Goal: Find contact information: Find contact information

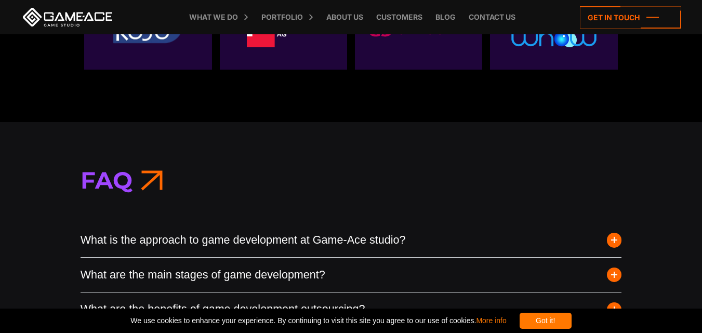
scroll to position [3793, 0]
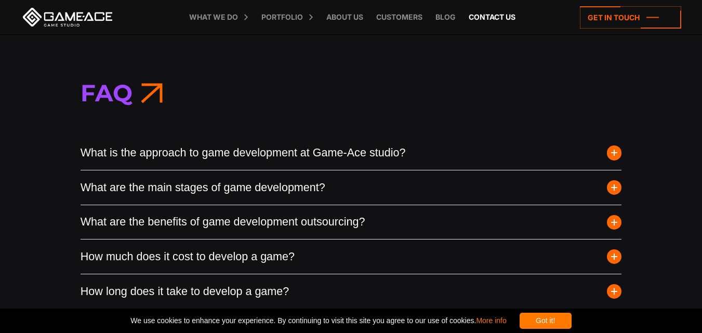
click at [509, 15] on link "Contact us" at bounding box center [491, 17] width 57 height 34
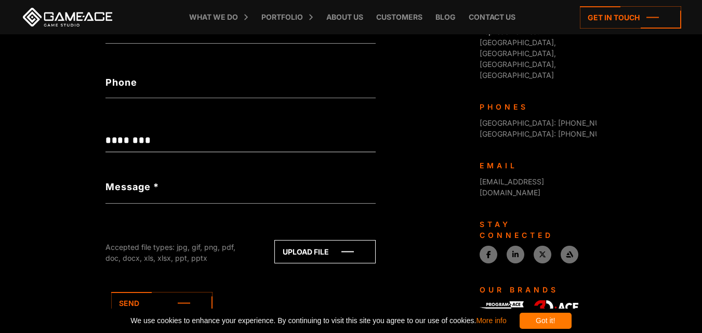
scroll to position [416, 0]
drag, startPoint x: 568, startPoint y: 123, endPoint x: 475, endPoint y: 119, distance: 93.1
click at [476, 119] on div "Game-Ace is a custom game development studio, operating as a division of Progra…" at bounding box center [534, 173] width 125 height 414
copy link "[EMAIL_ADDRESS][DOMAIN_NAME]"
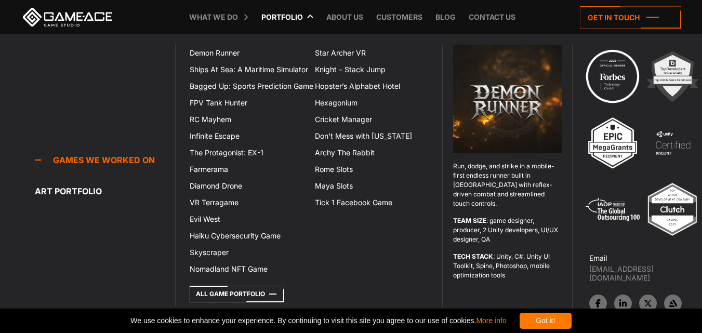
scroll to position [364, 0]
